Goal: Task Accomplishment & Management: Use online tool/utility

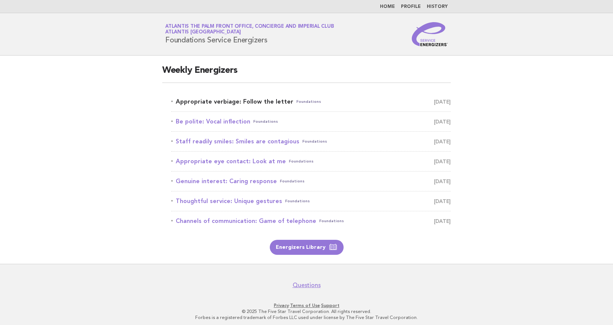
click at [244, 99] on link "Appropriate verbiage: Follow the letter Foundations [DATE]" at bounding box center [311, 101] width 280 height 10
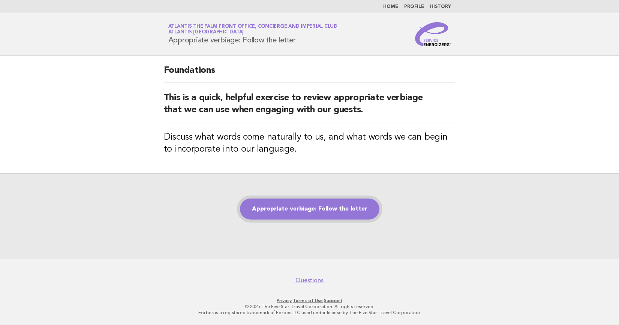
click at [317, 205] on link "Appropriate verbiage: Follow the letter" at bounding box center [309, 208] width 139 height 21
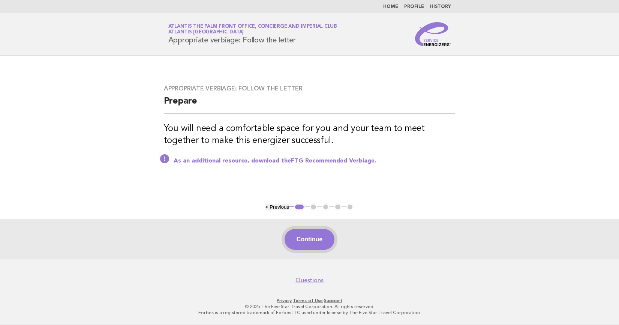
click at [304, 233] on button "Continue" at bounding box center [309, 239] width 50 height 21
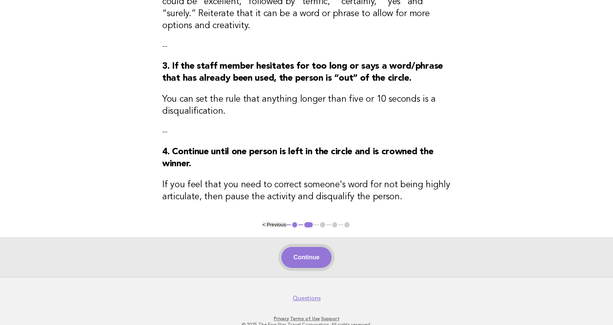
click at [317, 266] on button "Continue" at bounding box center [306, 257] width 50 height 21
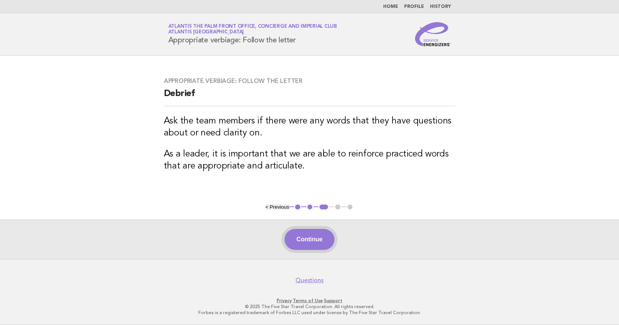
click at [320, 241] on button "Continue" at bounding box center [309, 239] width 50 height 21
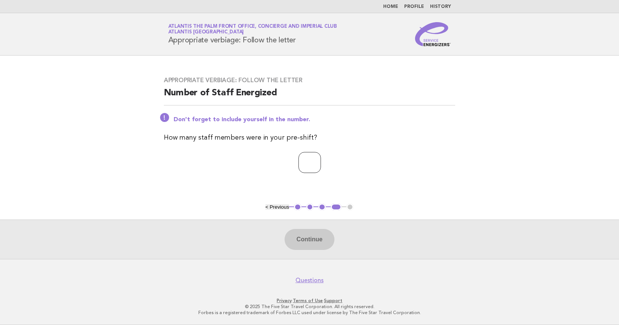
click at [312, 164] on input "number" at bounding box center [309, 162] width 22 height 21
type input "*"
click at [300, 233] on button "Continue" at bounding box center [309, 239] width 50 height 21
